Goal: Task Accomplishment & Management: Manage account settings

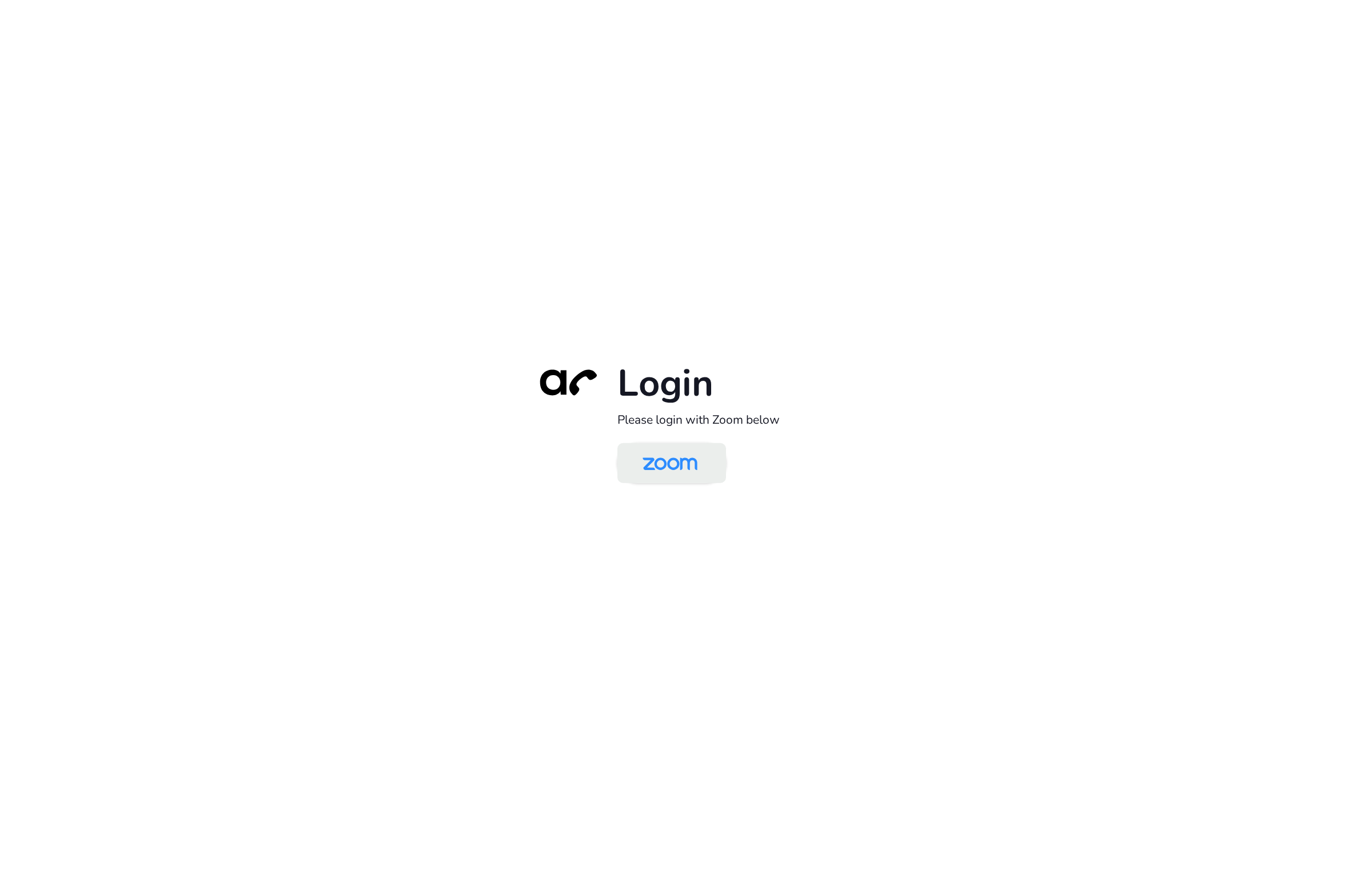
click at [677, 459] on img at bounding box center [669, 464] width 79 height 37
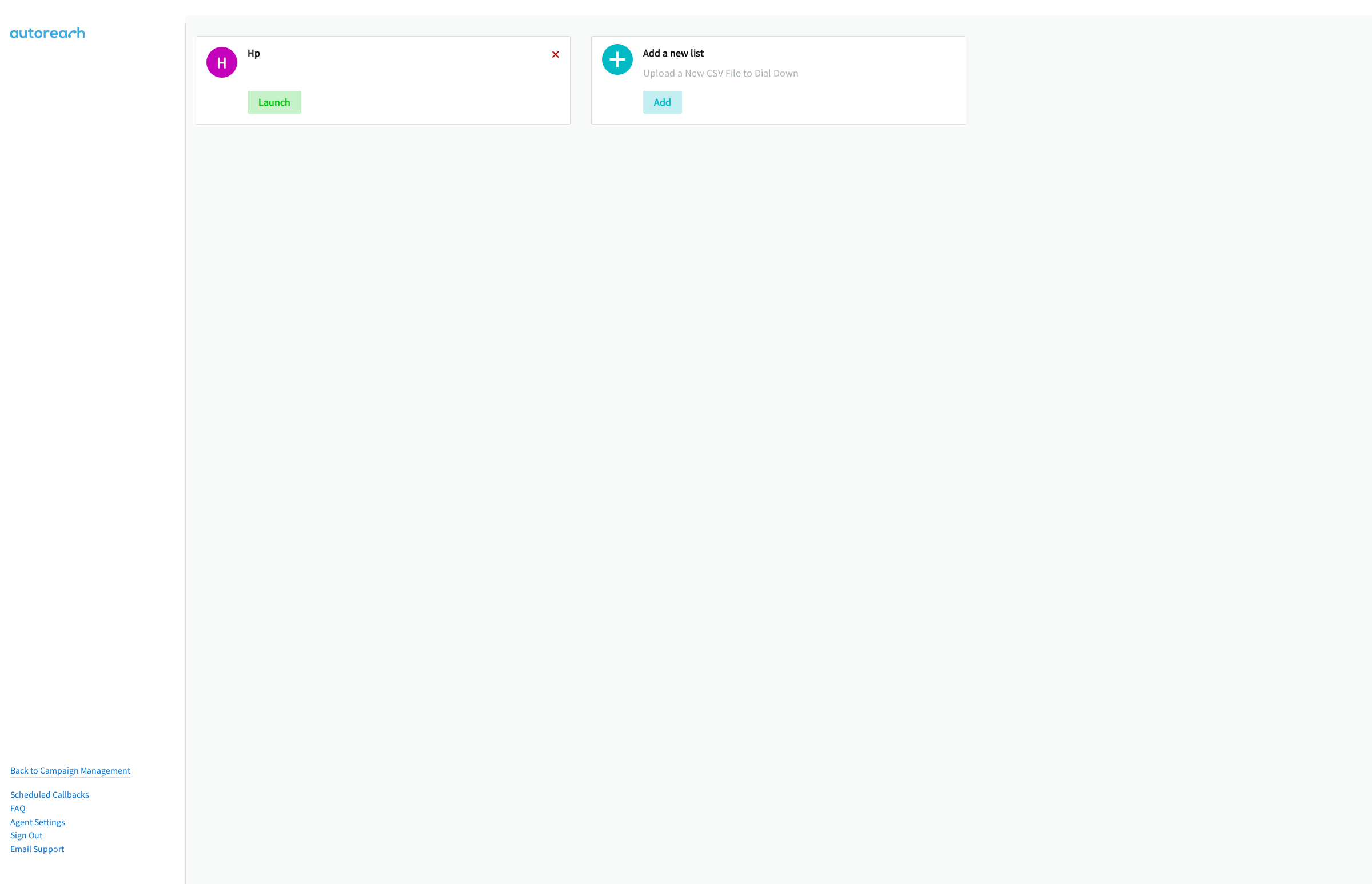
click at [552, 52] on icon at bounding box center [556, 55] width 8 height 8
click at [276, 105] on button "Add" at bounding box center [267, 102] width 39 height 23
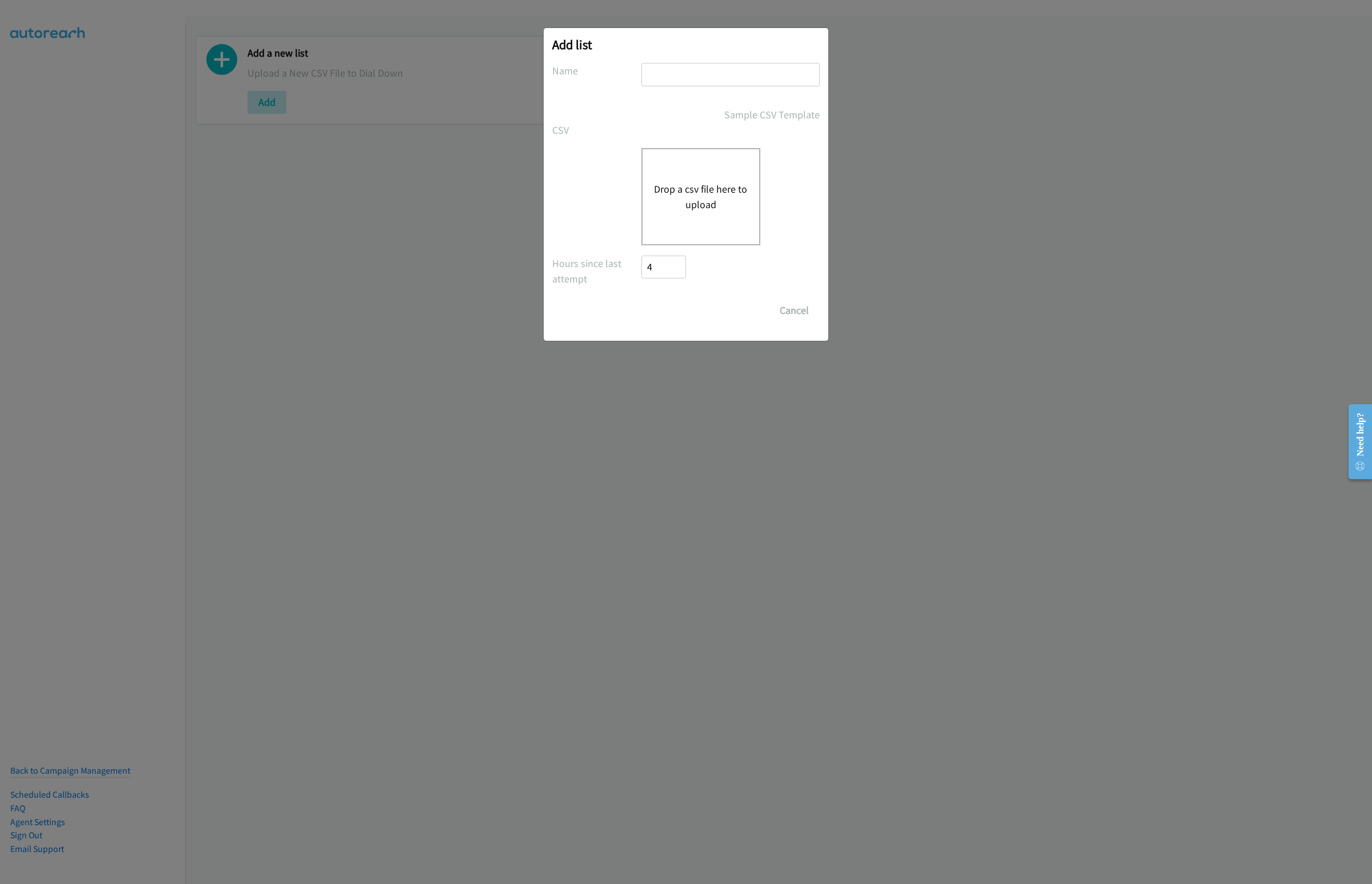
click at [662, 76] on input "text" at bounding box center [730, 74] width 178 height 23
type input "Omnissa"
click at [690, 194] on button "Drop a csv file here to upload" at bounding box center [701, 196] width 93 height 31
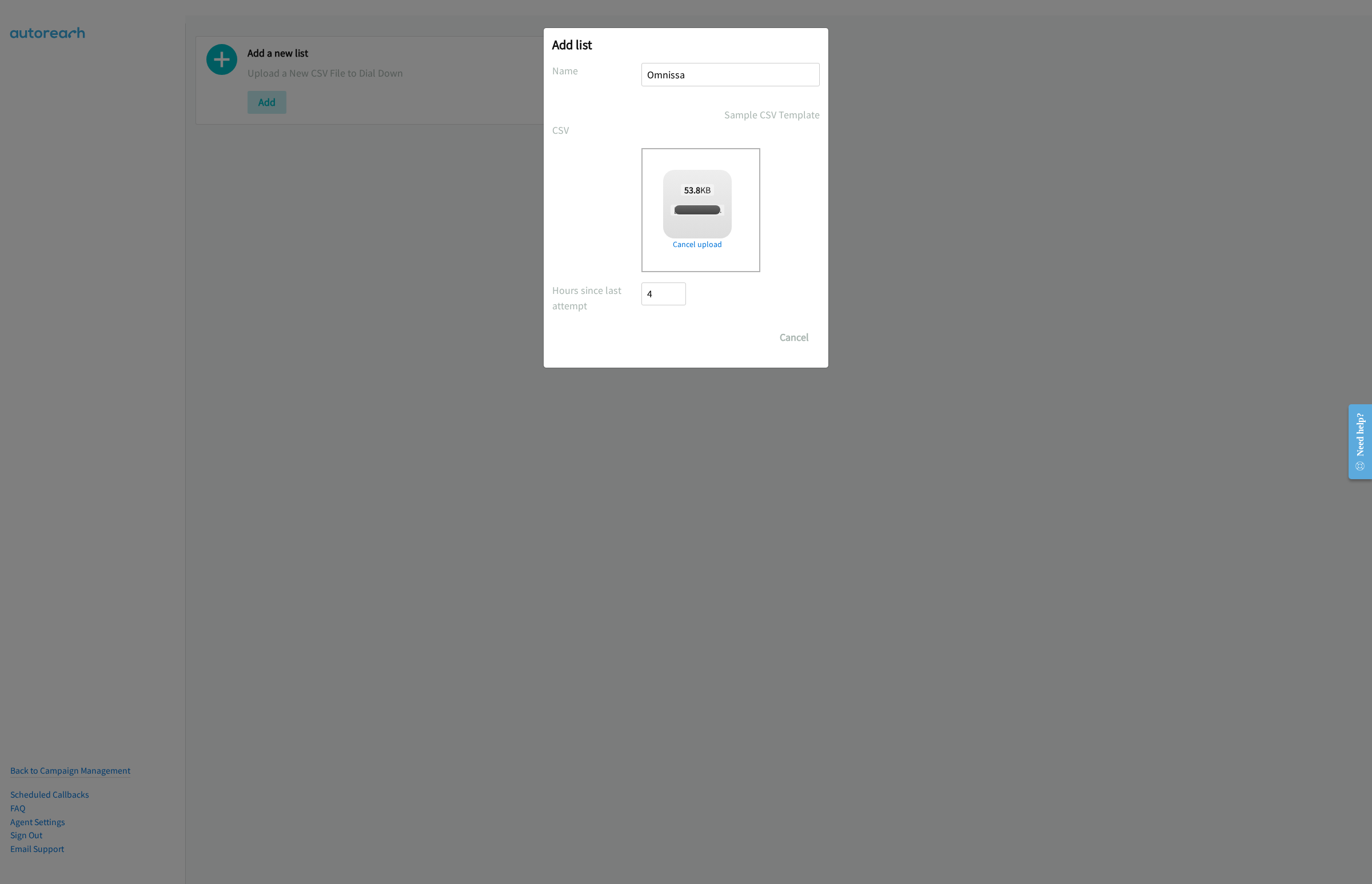
checkbox input "true"
click at [690, 332] on input "Save List" at bounding box center [671, 338] width 60 height 23
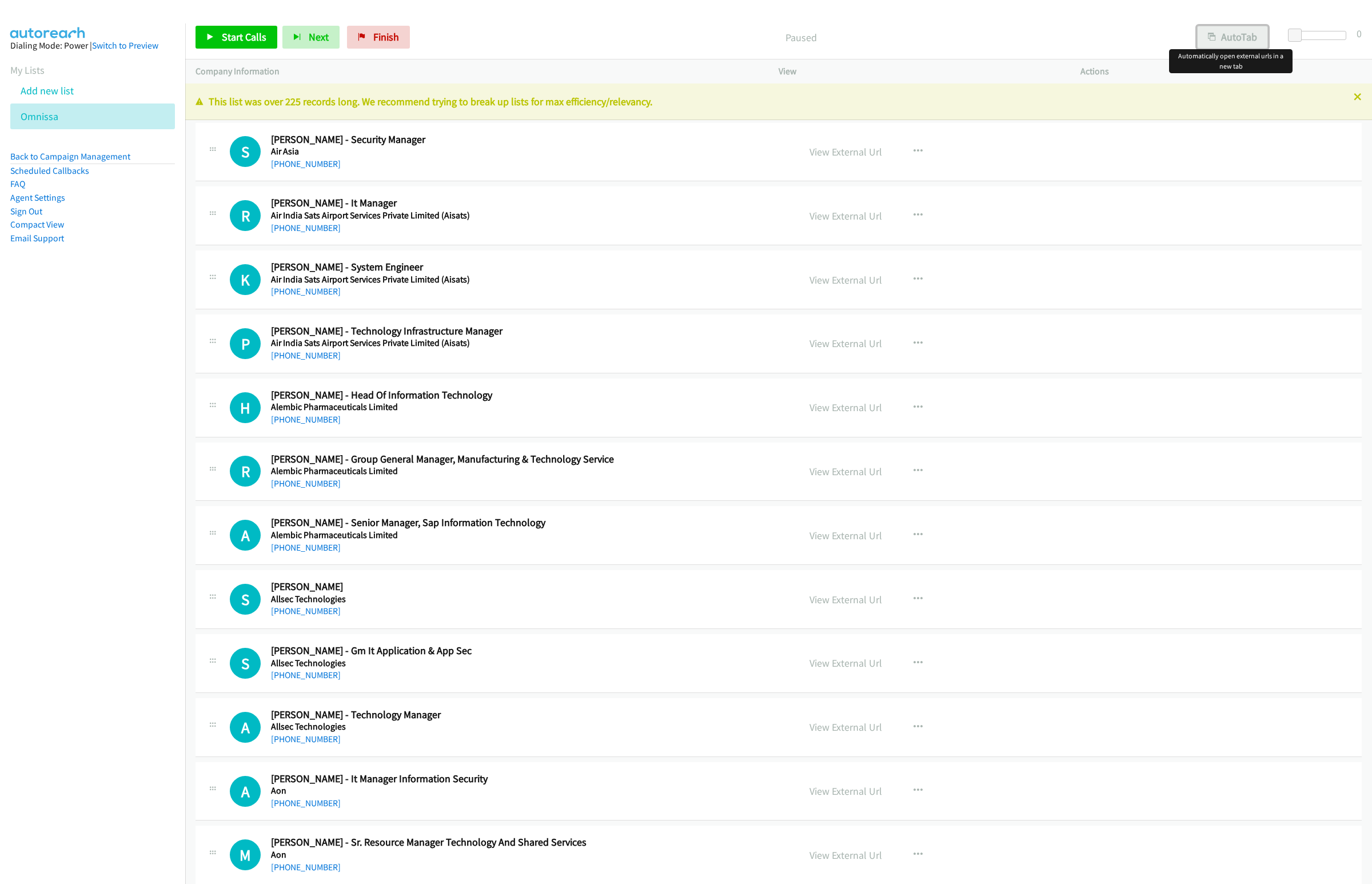
click at [1219, 35] on button "AutoTab" at bounding box center [1232, 37] width 71 height 23
click at [818, 156] on link "View External Url" at bounding box center [846, 152] width 73 height 13
